Goal: Information Seeking & Learning: Learn about a topic

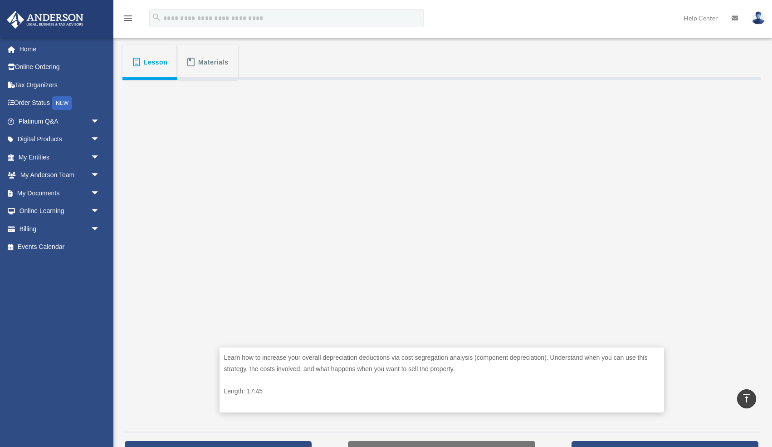
scroll to position [121, 0]
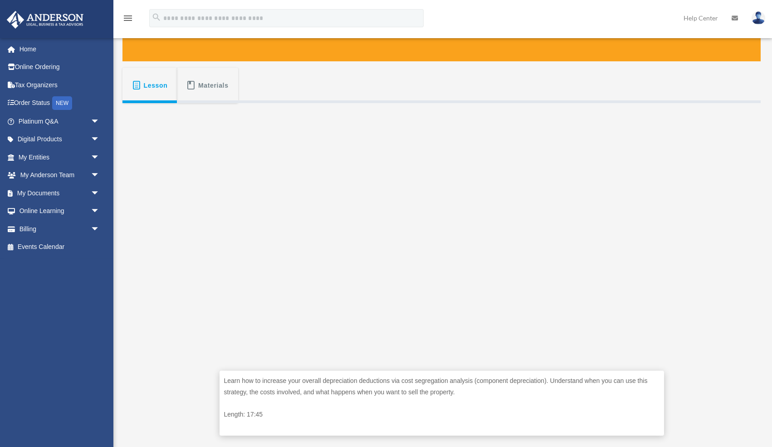
click at [709, 285] on div "Learn how to increase your overall depreciation deductions via cost segregation…" at bounding box center [442, 275] width 638 height 345
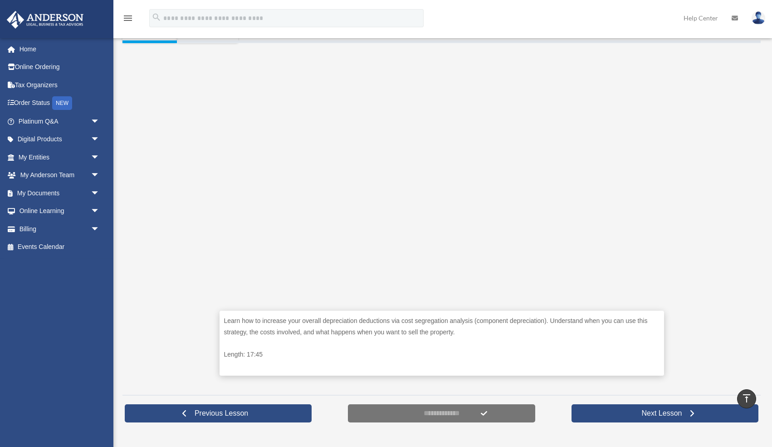
scroll to position [177, 0]
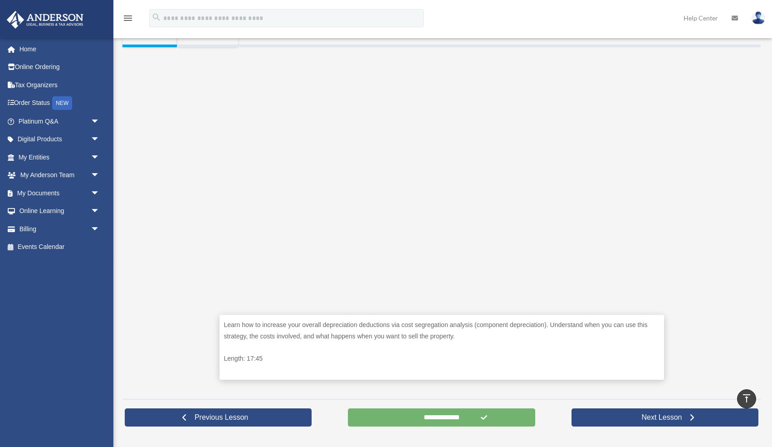
click at [456, 413] on input "**********" at bounding box center [441, 417] width 187 height 18
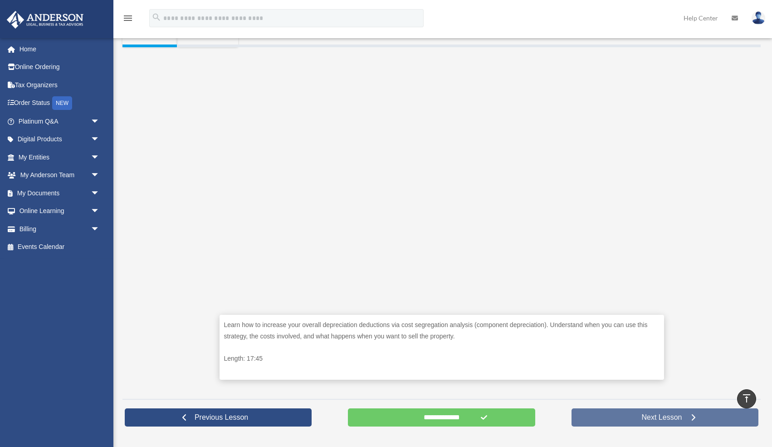
click at [614, 418] on link "Next Lesson" at bounding box center [665, 417] width 187 height 18
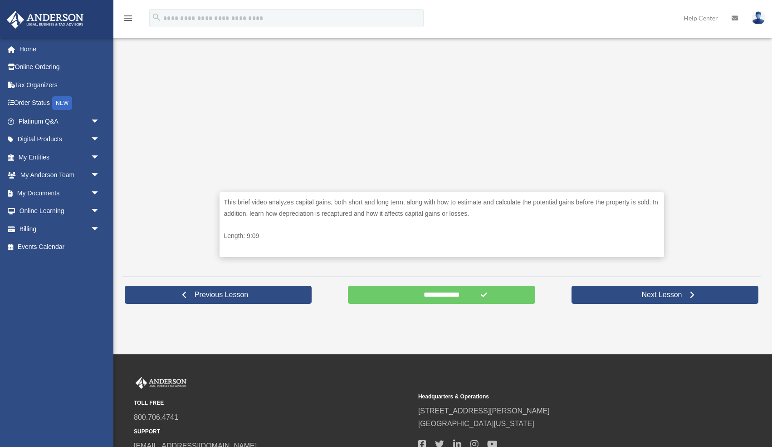
scroll to position [377, 0]
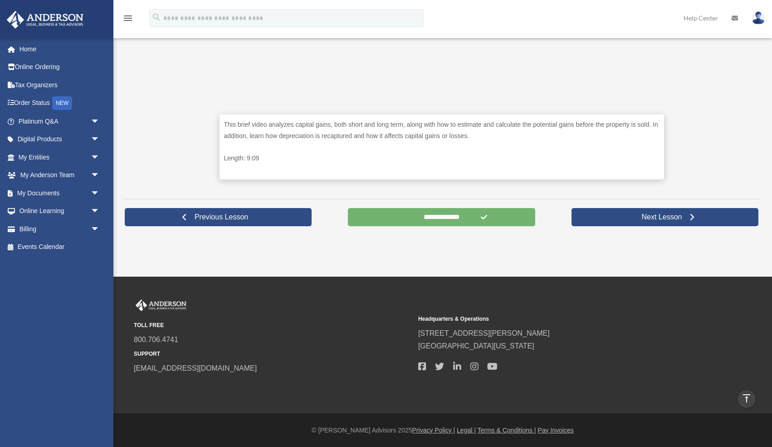
click at [444, 217] on input "**********" at bounding box center [441, 217] width 187 height 18
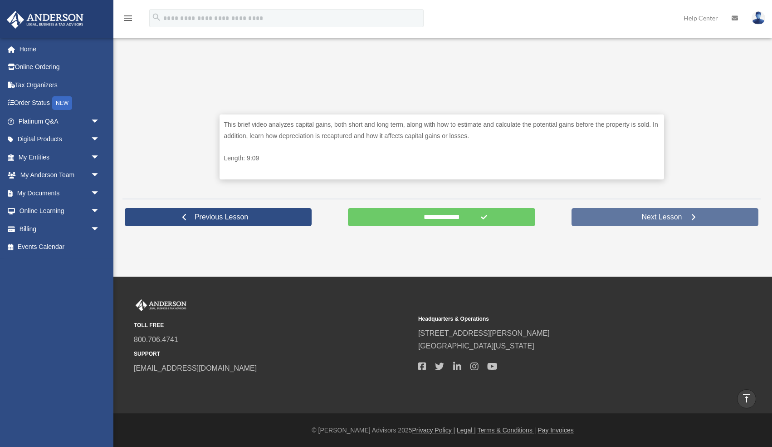
click at [641, 217] on span "Next Lesson" at bounding box center [661, 216] width 55 height 9
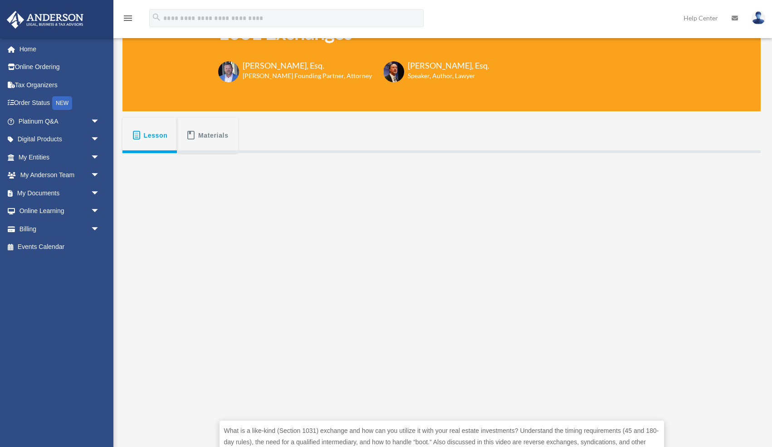
scroll to position [72, 0]
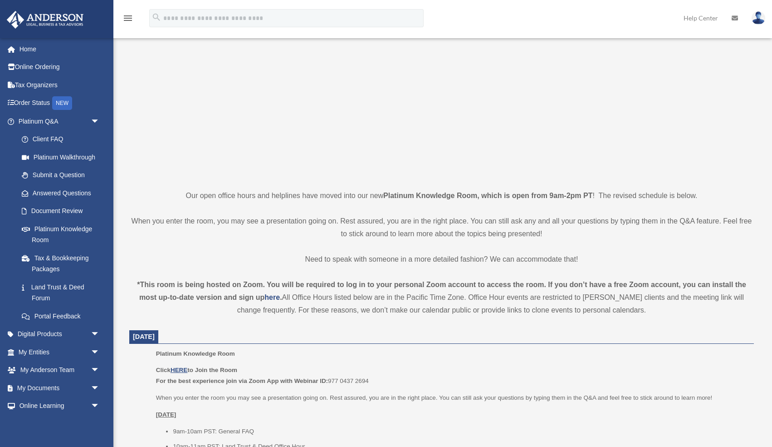
scroll to position [71, 0]
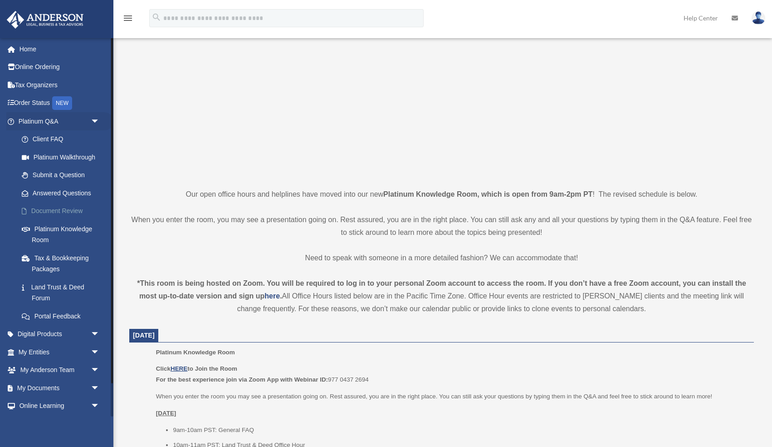
click at [54, 209] on link "Document Review" at bounding box center [63, 211] width 101 height 18
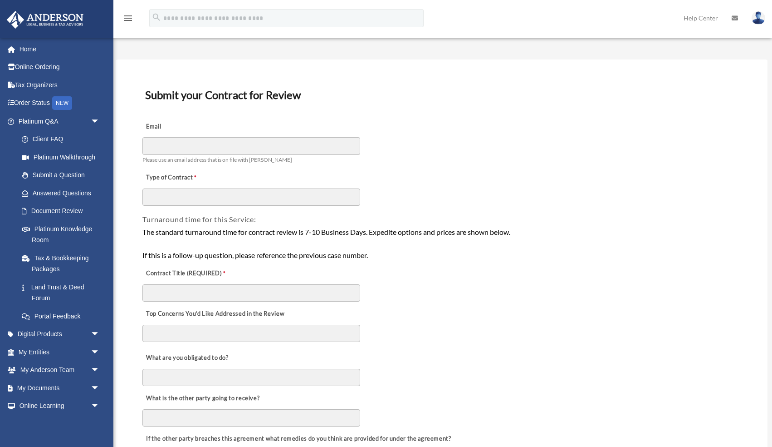
scroll to position [18, 0]
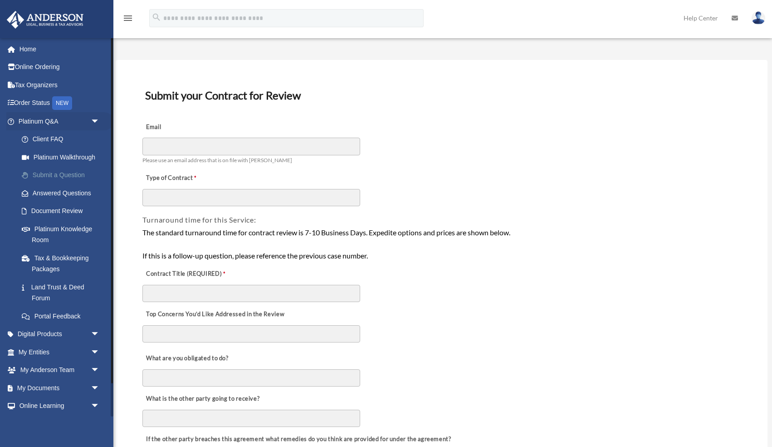
click at [55, 174] on link "Submit a Question" at bounding box center [63, 175] width 101 height 18
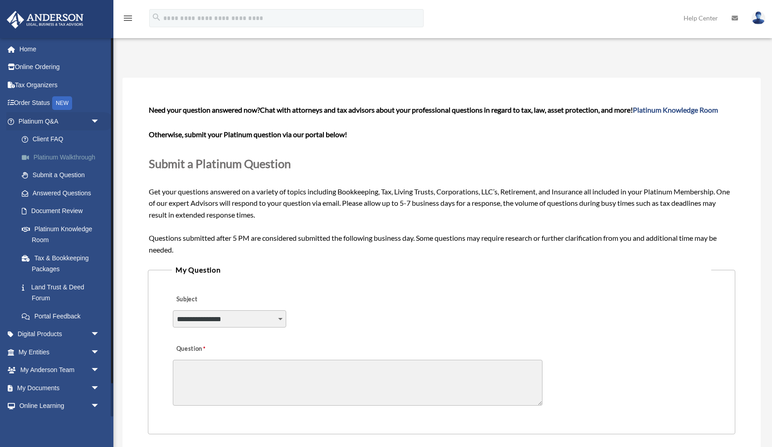
click at [53, 159] on link "Platinum Walkthrough" at bounding box center [63, 157] width 101 height 18
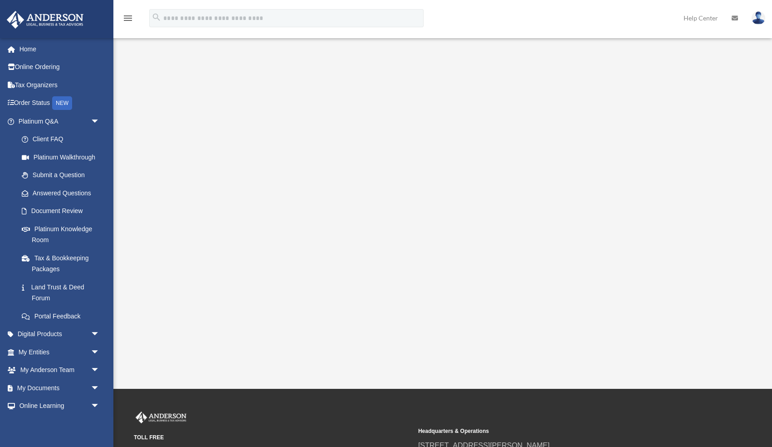
scroll to position [22, 0]
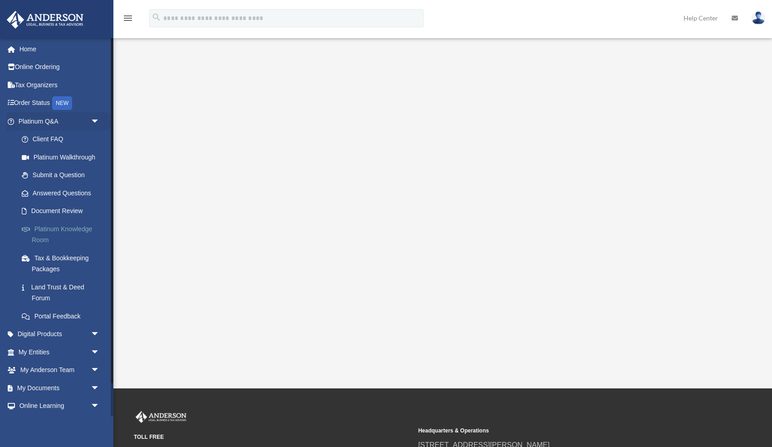
click at [79, 230] on link "Platinum Knowledge Room" at bounding box center [63, 234] width 101 height 29
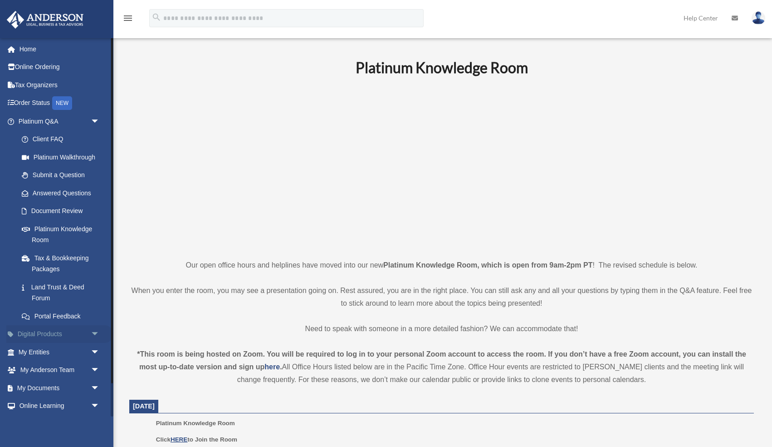
click at [94, 332] on span "arrow_drop_down" at bounding box center [100, 334] width 18 height 19
click at [69, 350] on div "Tax Toolbox" at bounding box center [67, 351] width 70 height 11
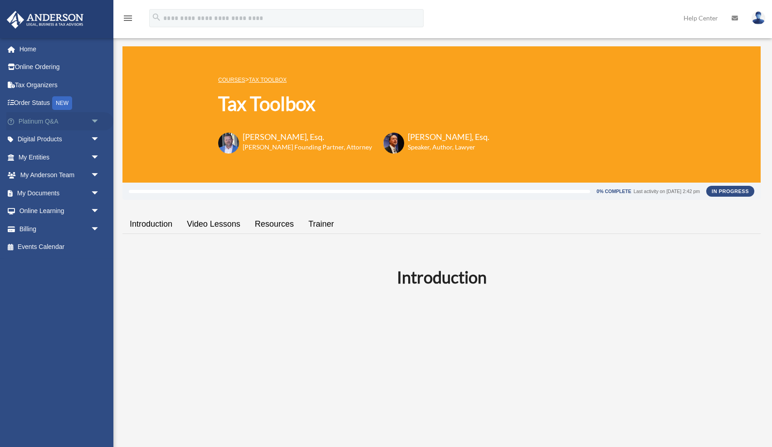
click at [92, 116] on span "arrow_drop_down" at bounding box center [100, 121] width 18 height 19
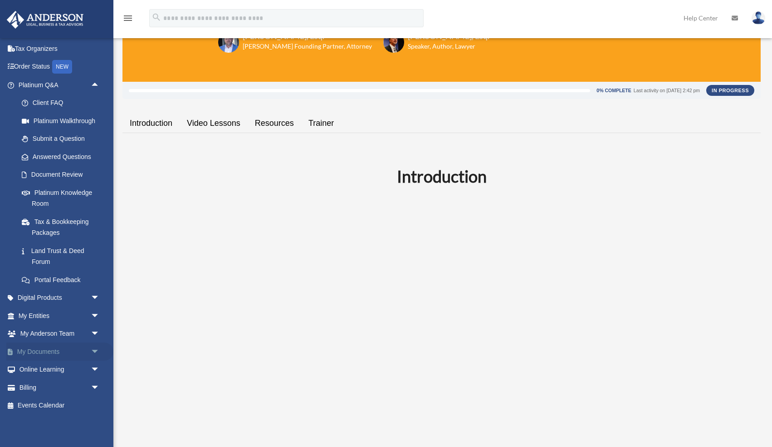
scroll to position [102, 0]
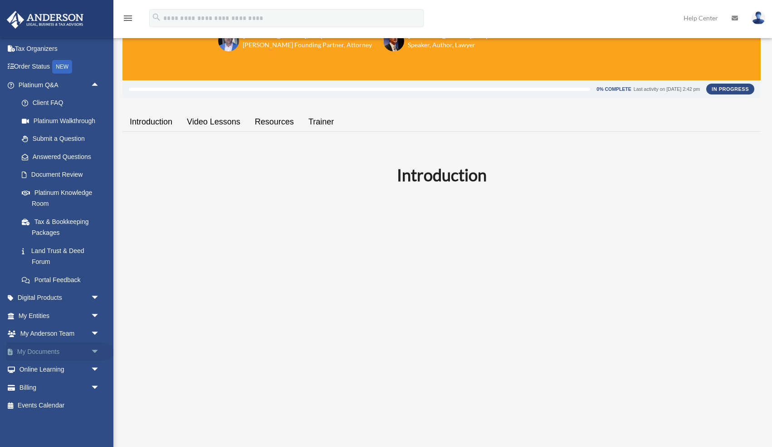
click at [93, 349] on span "arrow_drop_down" at bounding box center [100, 351] width 18 height 19
click at [77, 388] on link "Meeting Minutes" at bounding box center [63, 387] width 101 height 18
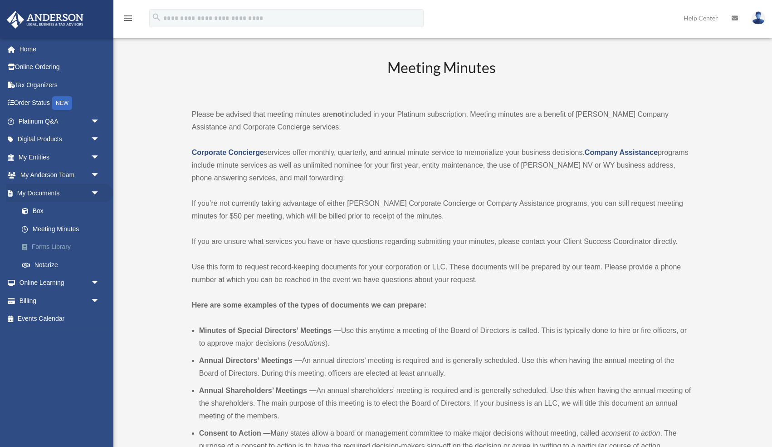
click at [49, 246] on link "Forms Library" at bounding box center [63, 247] width 101 height 18
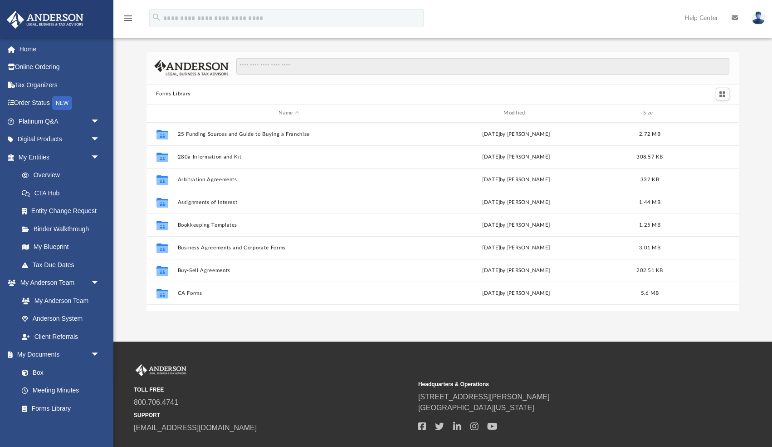
scroll to position [8, 0]
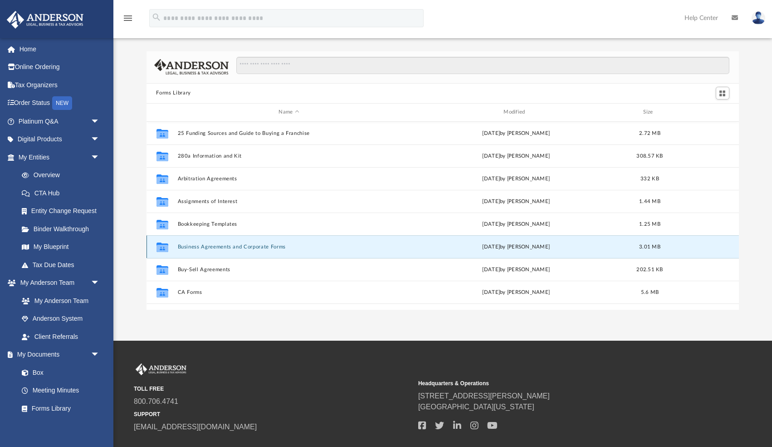
click at [222, 246] on button "Business Agreements and Corporate Forms" at bounding box center [288, 247] width 223 height 6
click at [199, 245] on button "Business Agreements and Corporate Forms" at bounding box center [288, 247] width 223 height 6
click at [245, 247] on button "Business Agreements and Corporate Forms" at bounding box center [288, 247] width 223 height 6
click at [161, 248] on icon "grid" at bounding box center [162, 247] width 12 height 10
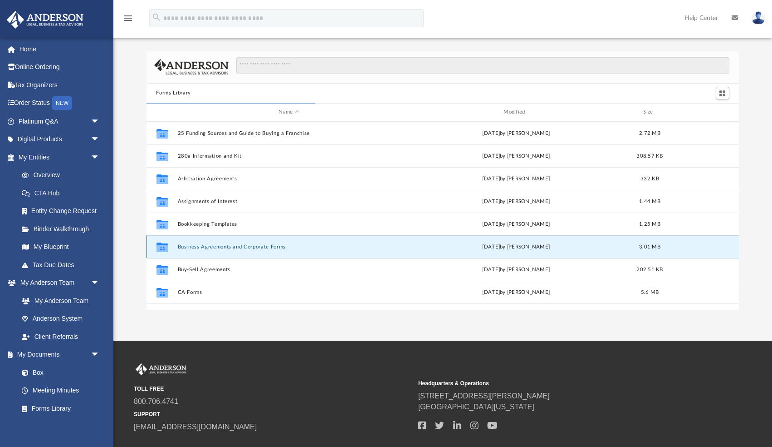
click at [161, 248] on icon "grid" at bounding box center [162, 247] width 12 height 10
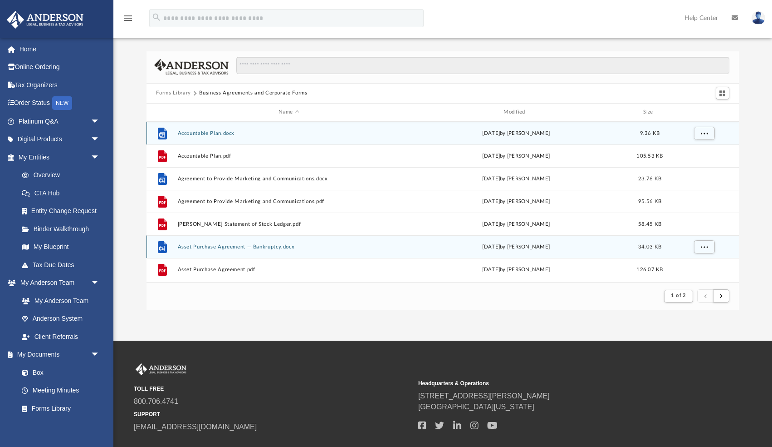
scroll to position [0, 0]
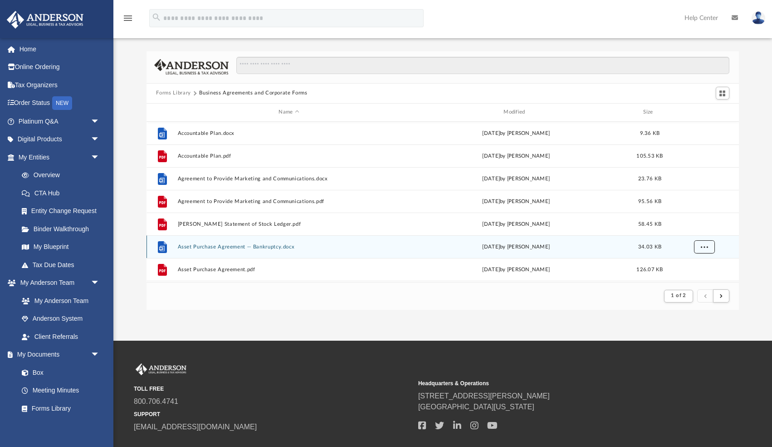
click at [708, 248] on button "More options" at bounding box center [704, 247] width 21 height 14
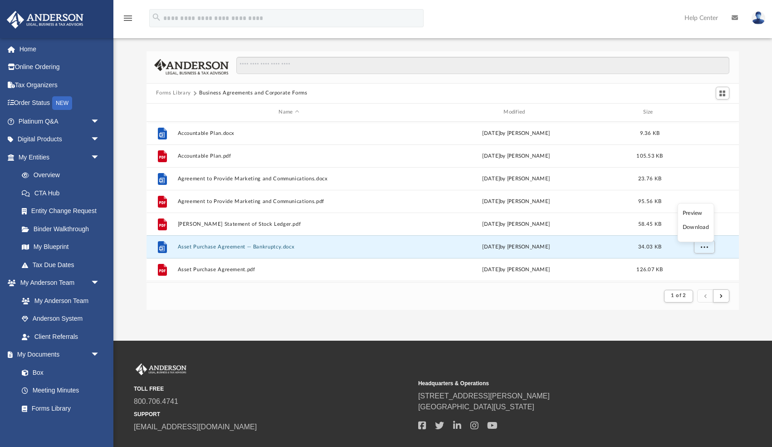
click at [695, 215] on li "Preview" at bounding box center [696, 213] width 26 height 10
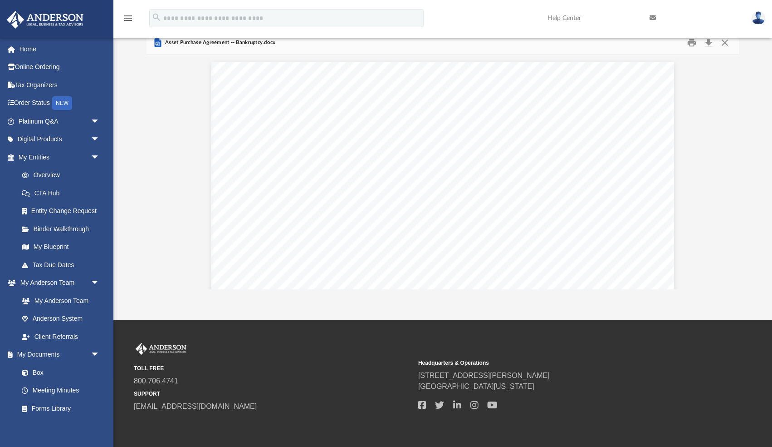
scroll to position [0, 0]
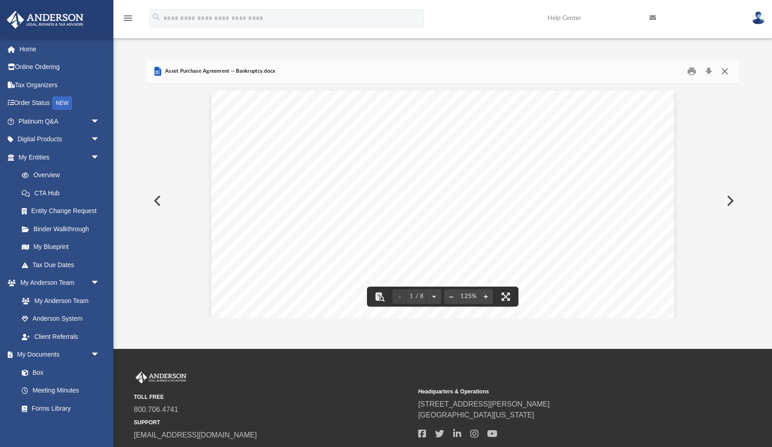
click at [724, 70] on button "Close" at bounding box center [725, 71] width 16 height 14
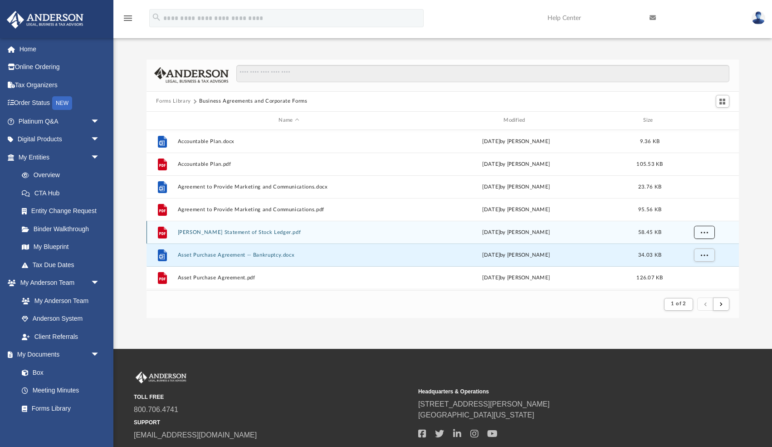
click at [700, 231] on button "More options" at bounding box center [704, 232] width 21 height 14
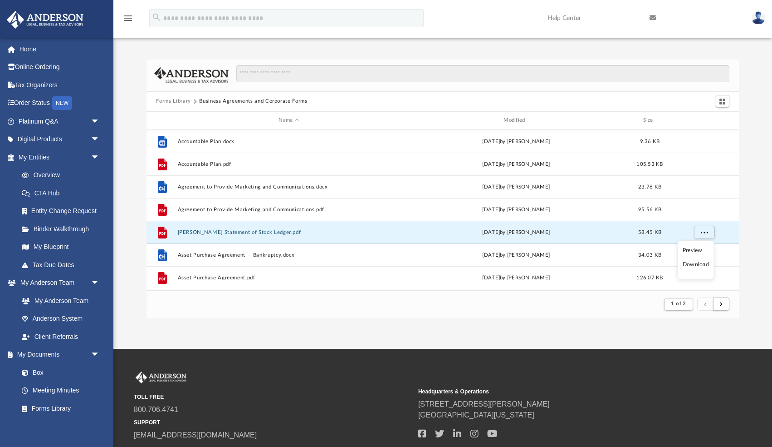
click at [695, 248] on li "Preview" at bounding box center [696, 251] width 26 height 10
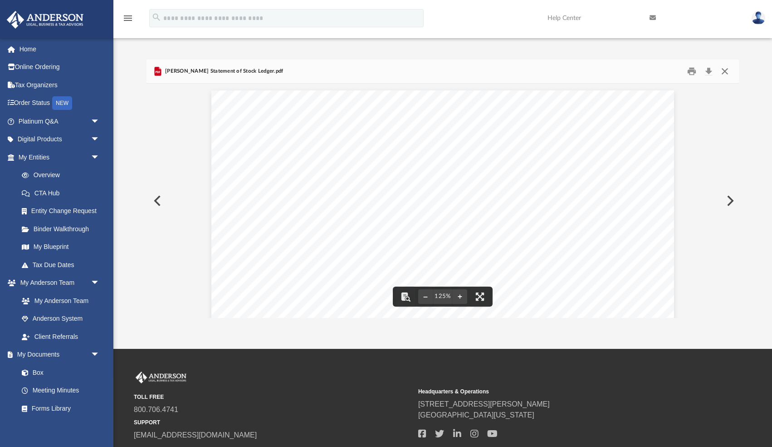
click at [723, 70] on button "Close" at bounding box center [725, 71] width 16 height 14
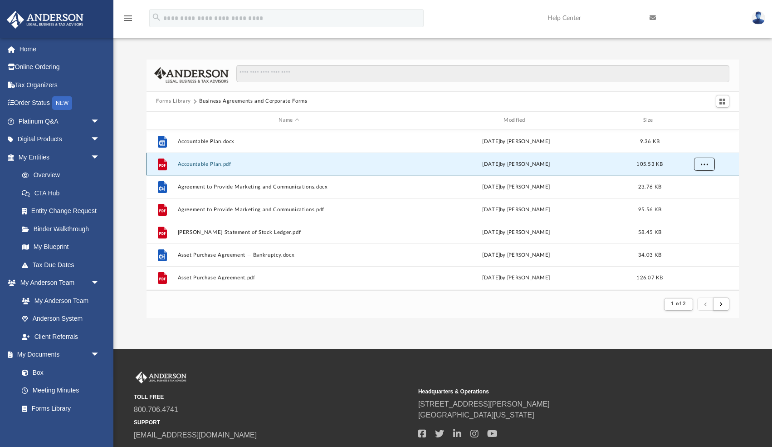
click at [702, 166] on span "More options" at bounding box center [704, 163] width 7 height 5
click at [694, 180] on li "Preview" at bounding box center [696, 182] width 26 height 10
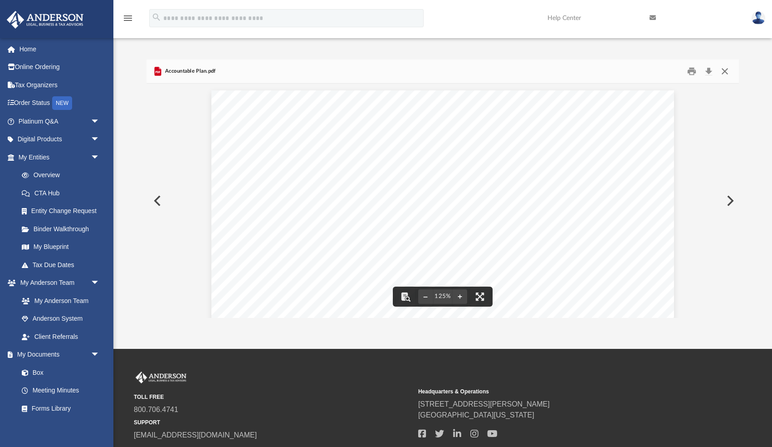
click at [725, 67] on button "Close" at bounding box center [725, 71] width 16 height 14
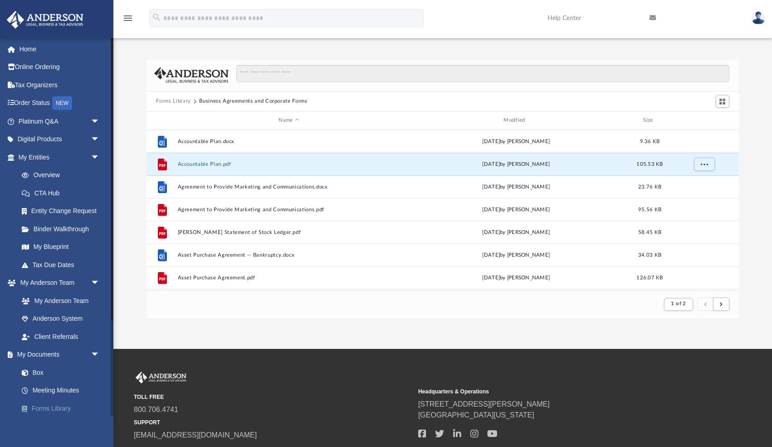
click at [58, 411] on link "Forms Library" at bounding box center [63, 408] width 101 height 18
click at [184, 102] on button "Forms Library" at bounding box center [173, 101] width 34 height 8
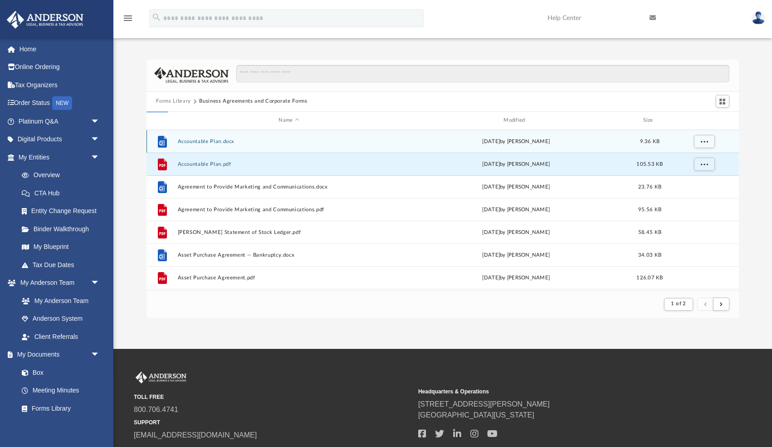
scroll to position [206, 593]
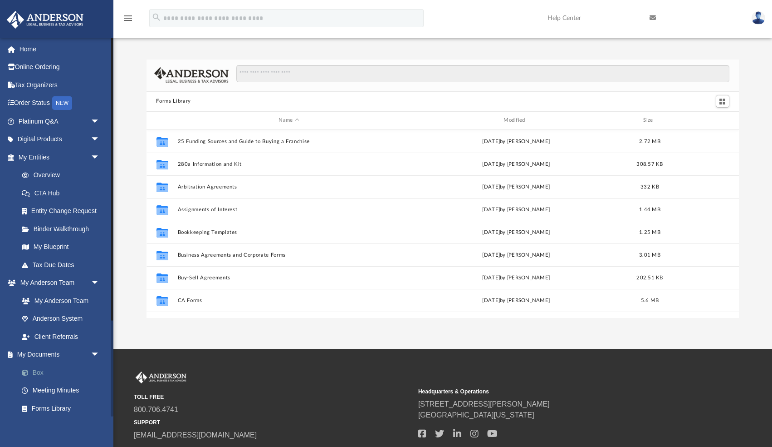
click at [41, 370] on link "Box" at bounding box center [63, 372] width 101 height 18
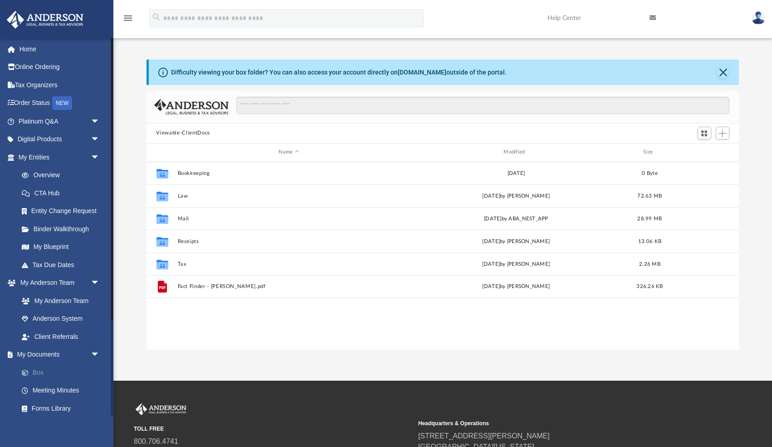
scroll to position [206, 593]
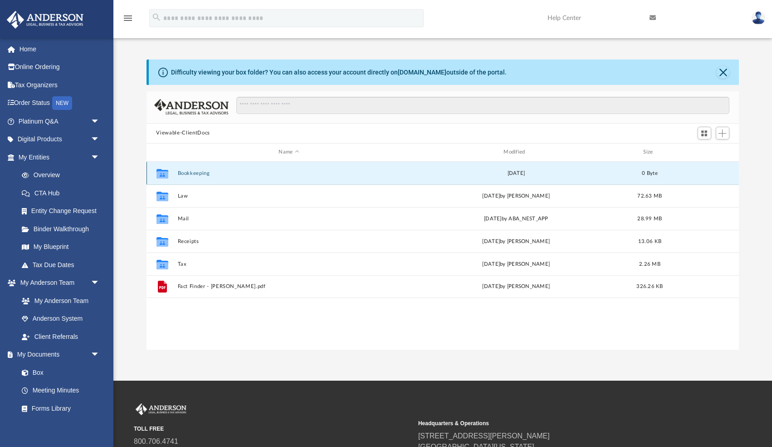
click at [194, 172] on button "Bookkeeping" at bounding box center [288, 173] width 223 height 6
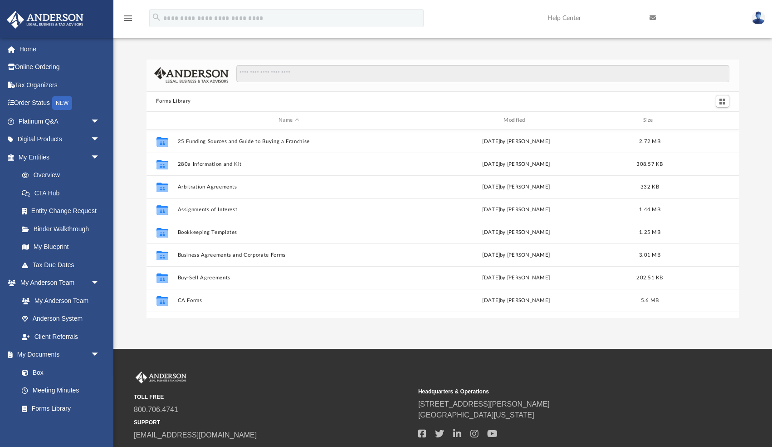
scroll to position [206, 593]
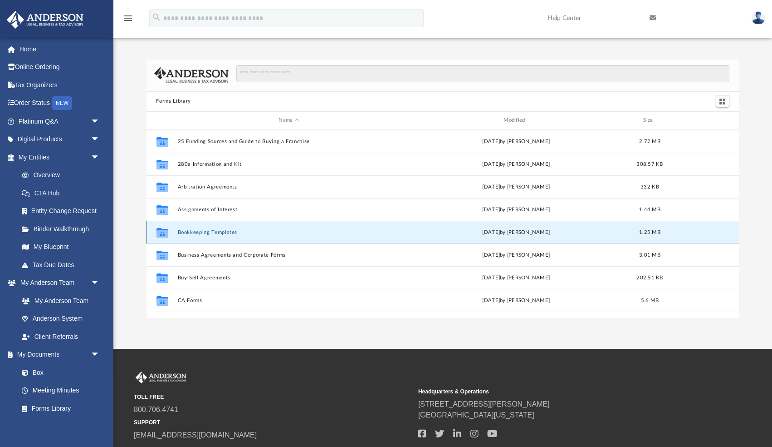
click at [213, 232] on button "Bookkeeping Templates" at bounding box center [288, 232] width 223 height 6
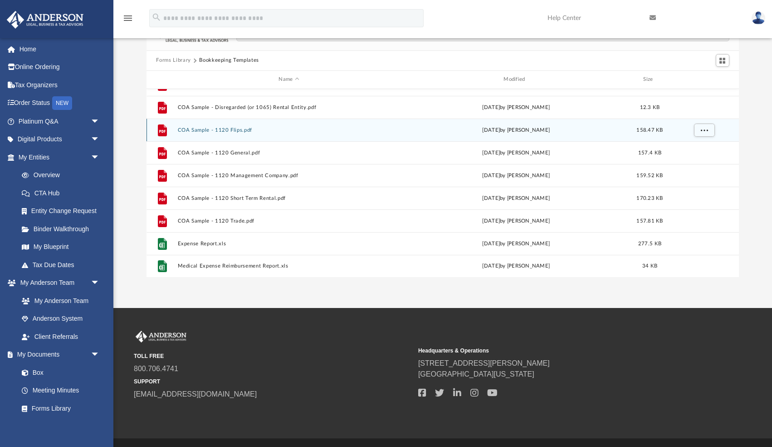
scroll to position [64, 0]
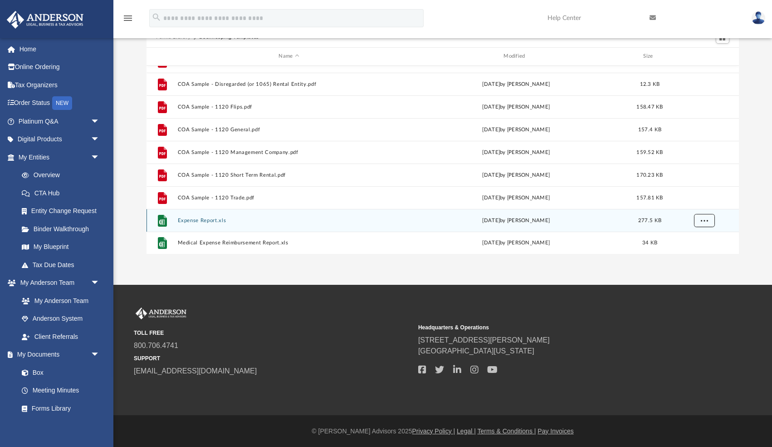
click at [703, 213] on button "More options" at bounding box center [704, 220] width 21 height 14
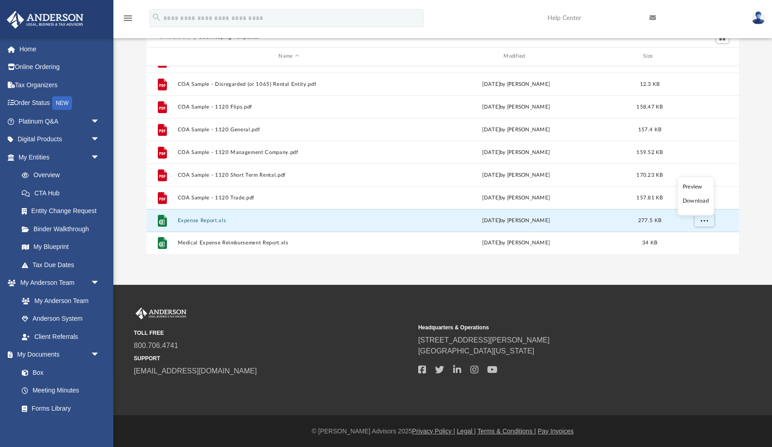
click at [698, 186] on li "Preview" at bounding box center [696, 187] width 26 height 10
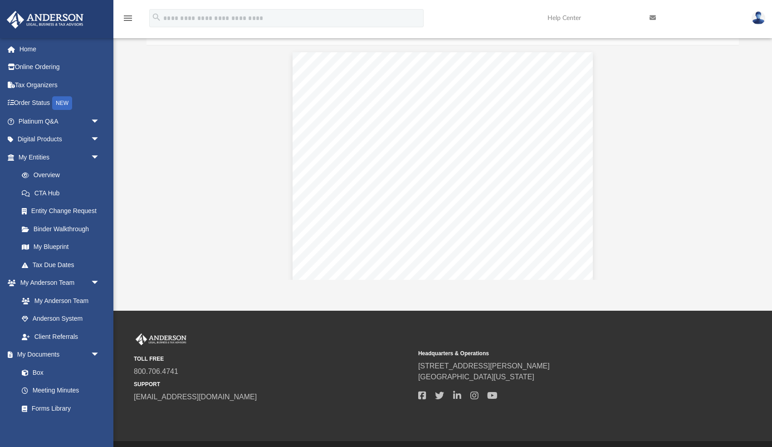
scroll to position [0, 0]
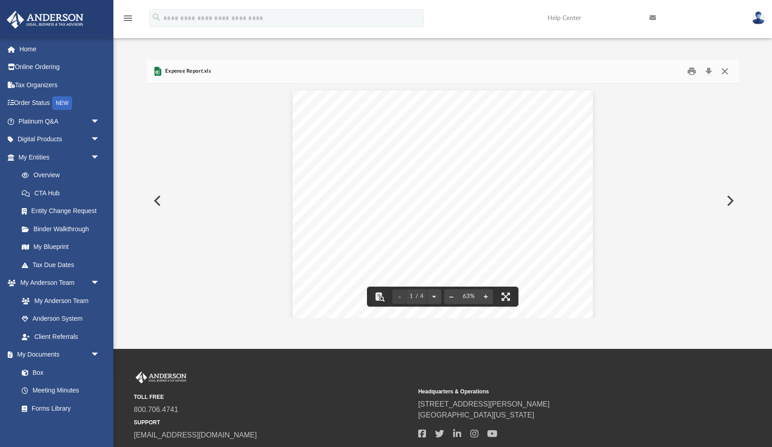
click at [724, 70] on button "Close" at bounding box center [725, 71] width 16 height 14
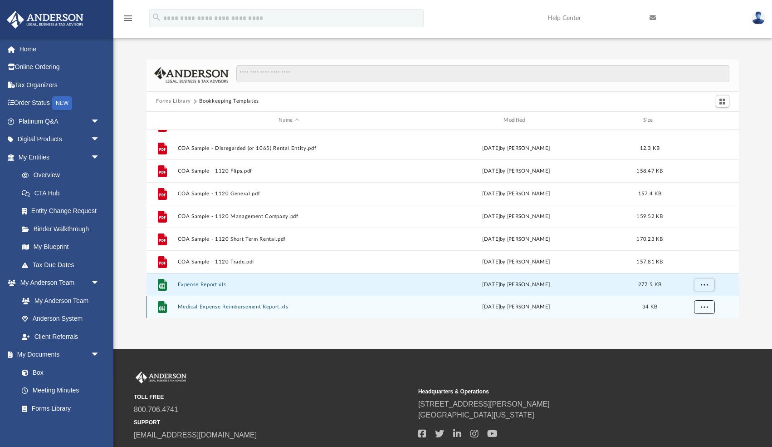
click at [701, 306] on span "More options" at bounding box center [704, 306] width 7 height 5
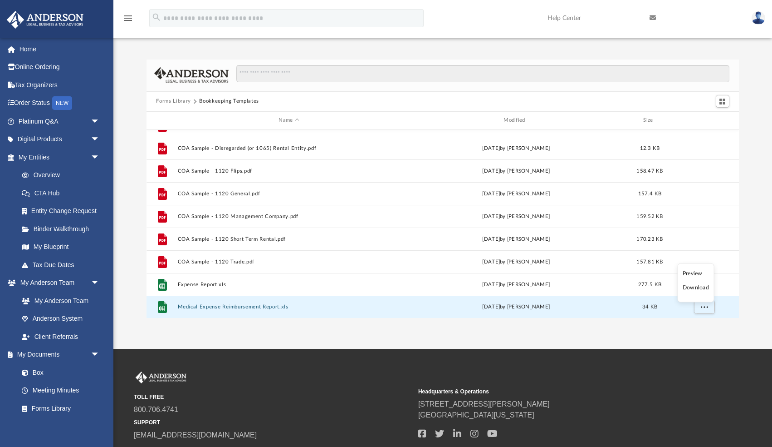
click at [700, 274] on li "Preview" at bounding box center [696, 273] width 26 height 10
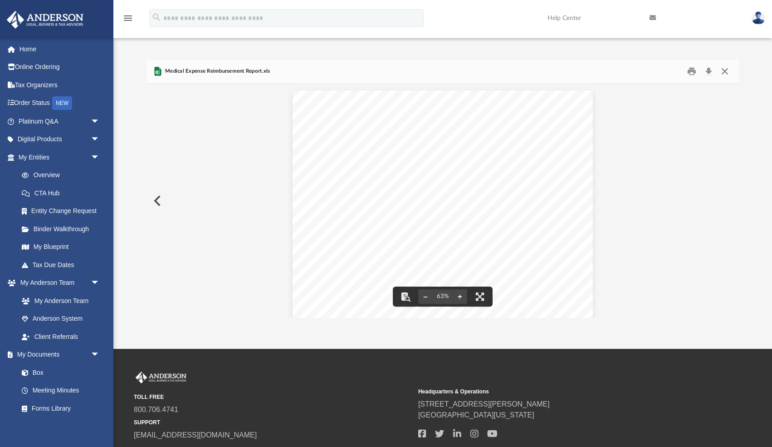
click at [723, 70] on button "Close" at bounding box center [725, 71] width 16 height 14
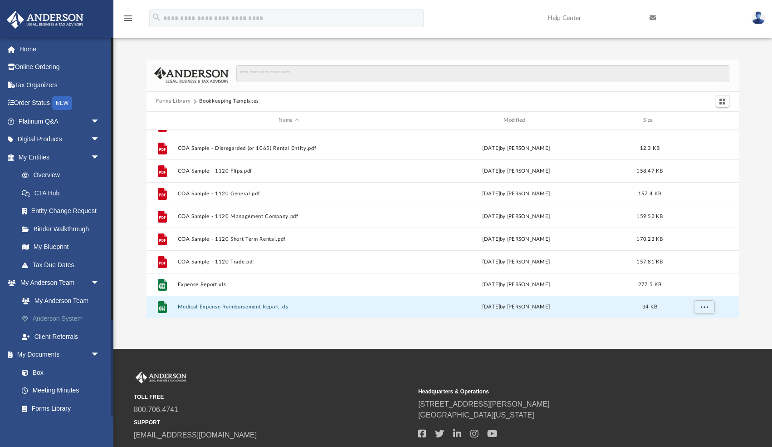
click at [56, 316] on link "Anderson System" at bounding box center [63, 318] width 101 height 18
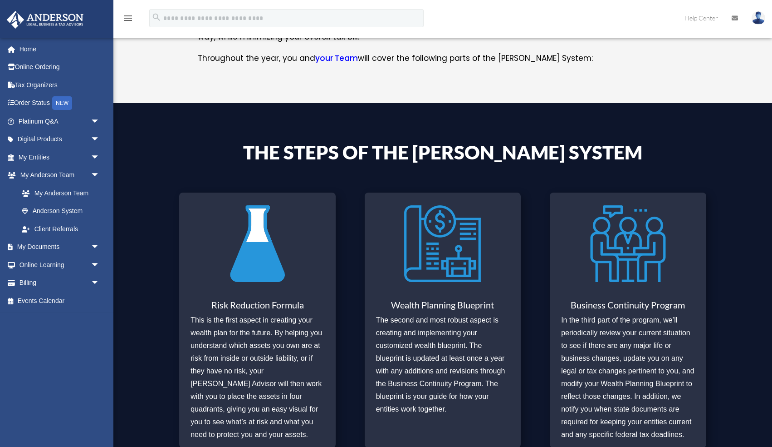
scroll to position [219, 0]
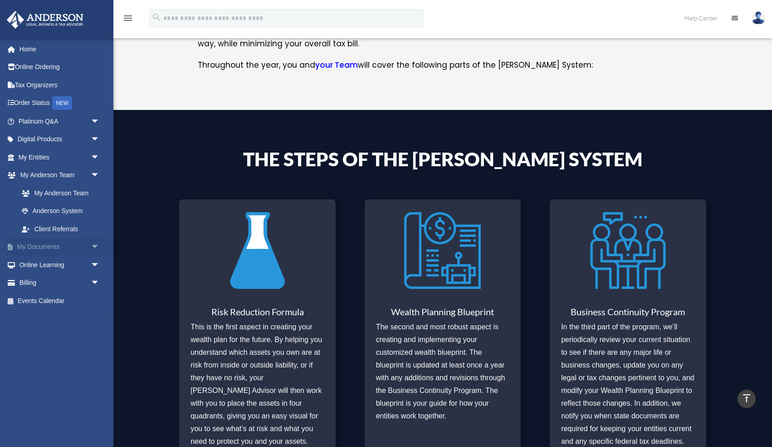
click at [57, 247] on link "My Documents arrow_drop_down" at bounding box center [59, 247] width 107 height 18
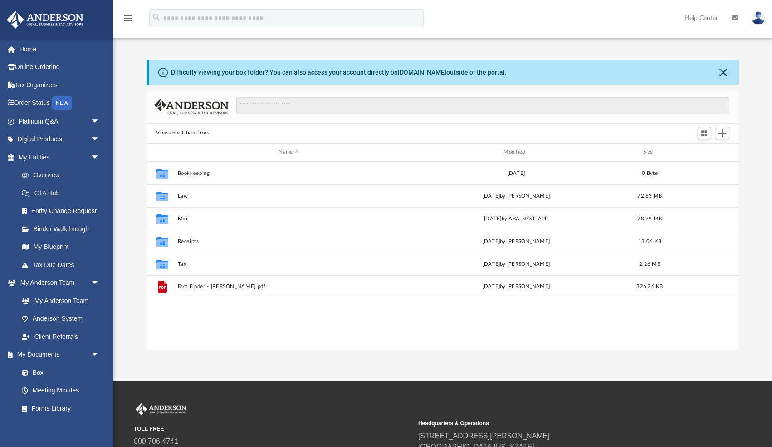
scroll to position [206, 593]
click at [53, 243] on link "My Blueprint" at bounding box center [63, 247] width 101 height 18
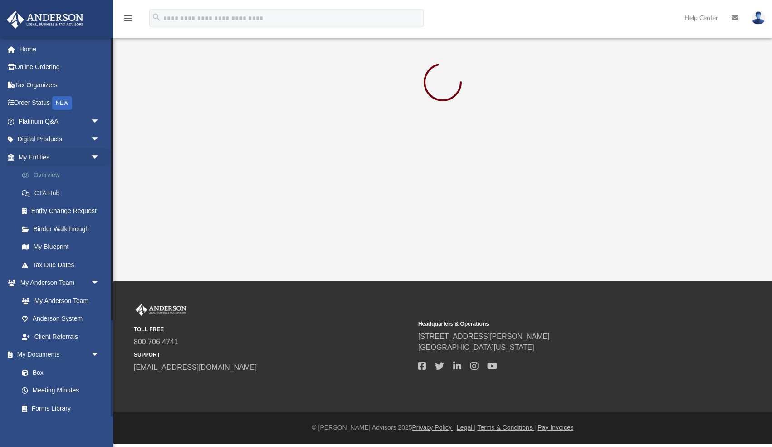
click at [43, 174] on link "Overview" at bounding box center [63, 175] width 101 height 18
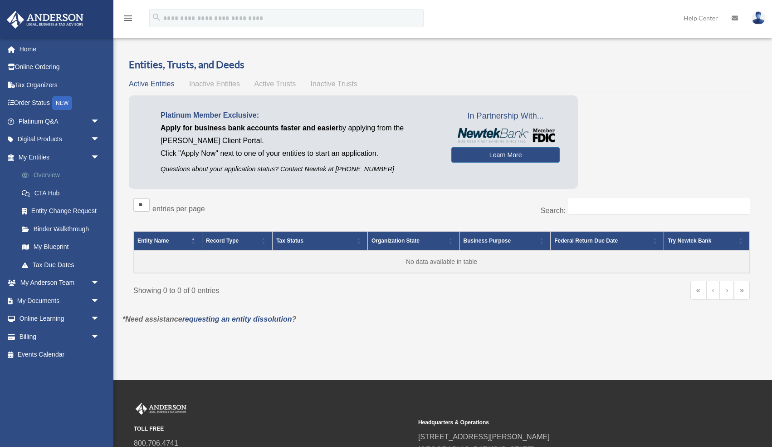
click at [42, 174] on link "Overview" at bounding box center [63, 175] width 101 height 18
click at [53, 246] on link "My Blueprint" at bounding box center [63, 247] width 101 height 18
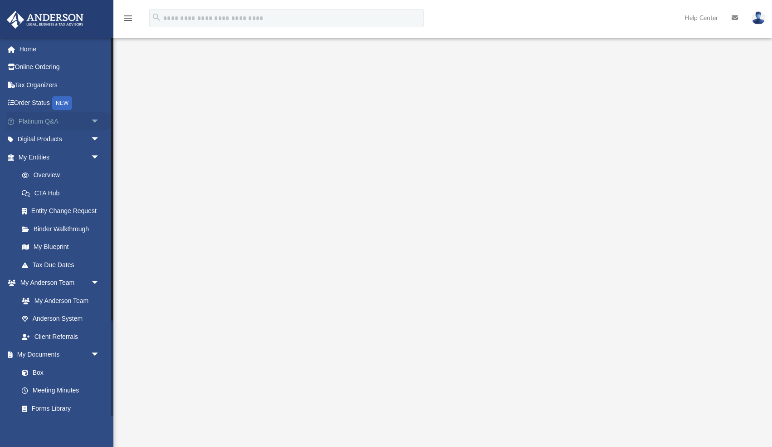
click at [98, 120] on span "arrow_drop_down" at bounding box center [100, 121] width 18 height 19
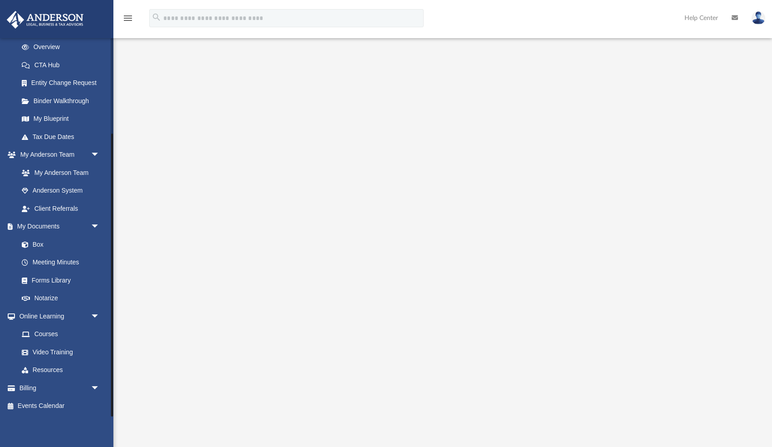
scroll to position [323, 0]
click at [65, 390] on link "Billing arrow_drop_down" at bounding box center [59, 387] width 107 height 18
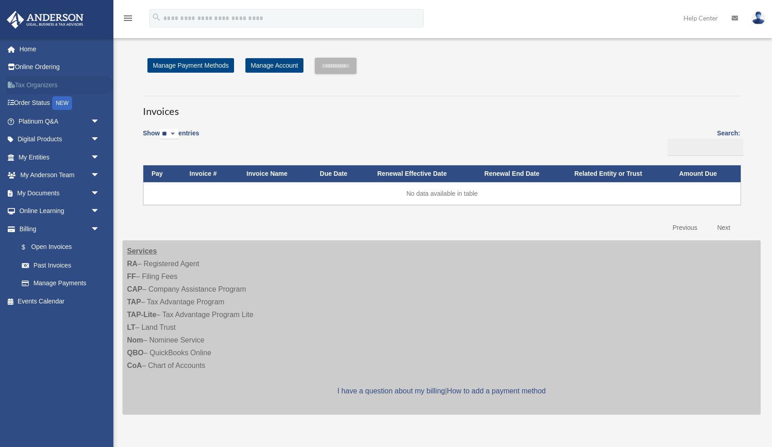
click at [35, 83] on link "Tax Organizers" at bounding box center [59, 85] width 107 height 18
